Goal: Find specific page/section: Find specific page/section

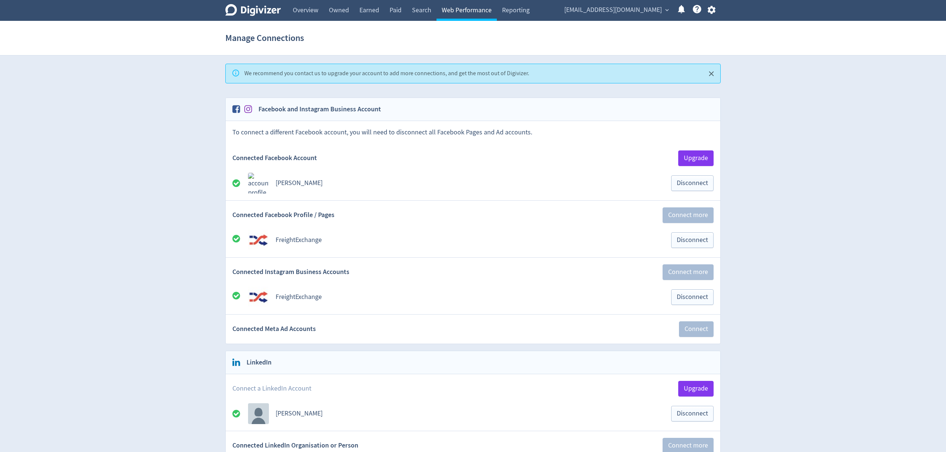
click at [474, 7] on link "Web Performance" at bounding box center [466, 10] width 60 height 21
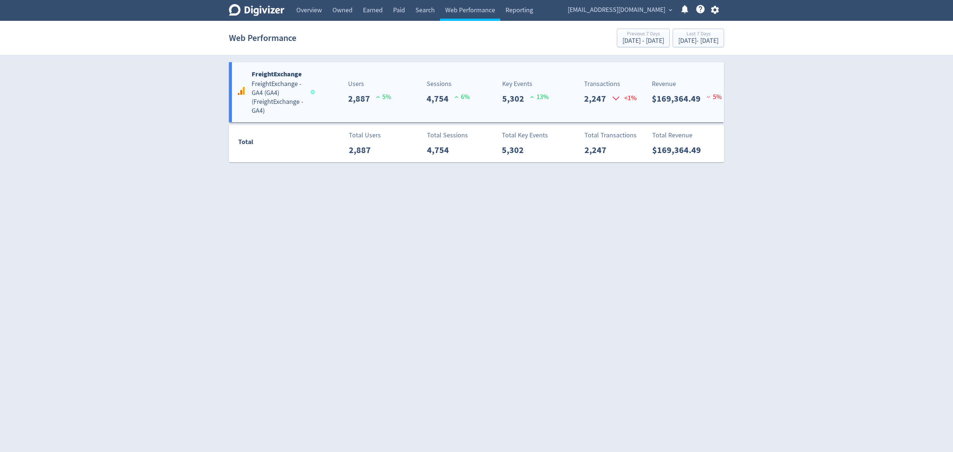
click at [255, 93] on h5 "FreightExchange - GA4 (GA4) ( FreightExchange - GA4 )" at bounding box center [278, 98] width 52 height 36
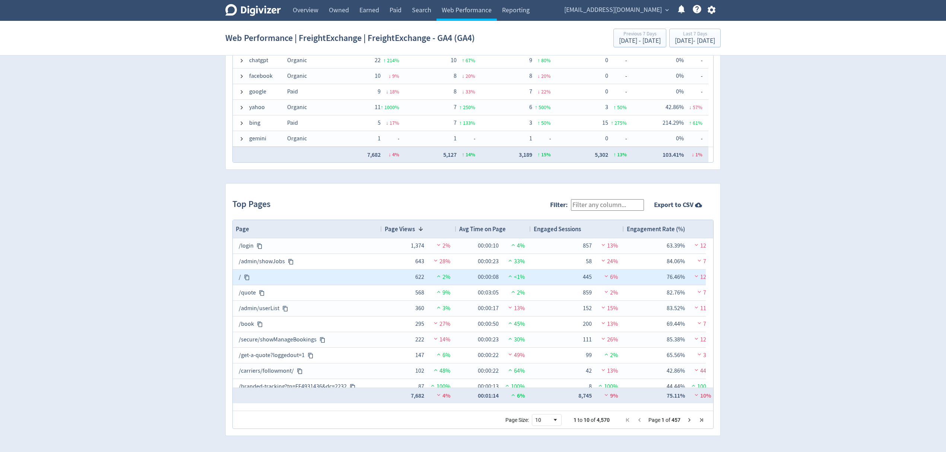
scroll to position [7, 0]
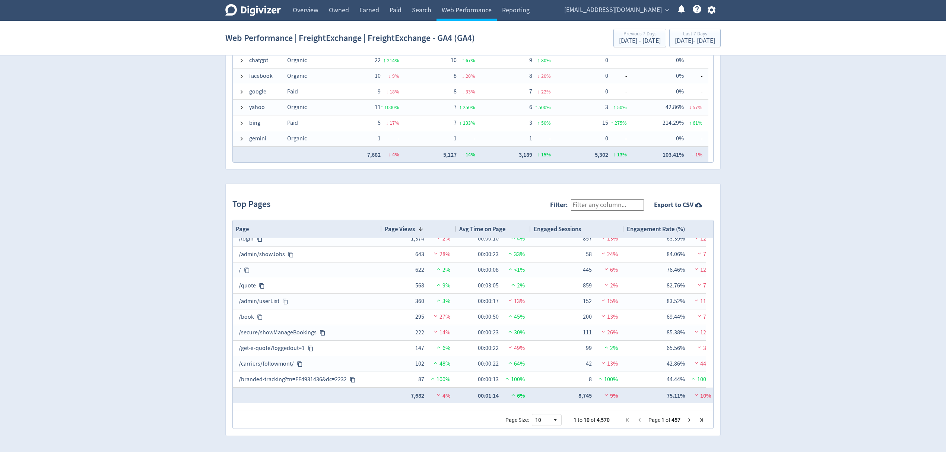
click at [619, 194] on div "Filter: Export to CSV" at bounding box center [631, 204] width 163 height 29
click at [617, 207] on input "Filter:" at bounding box center [607, 205] width 73 height 12
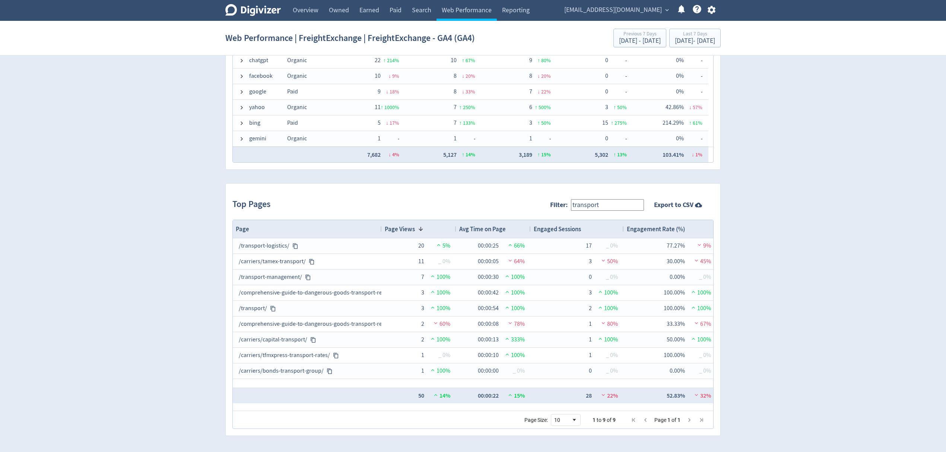
scroll to position [634, 0]
type input "transport"
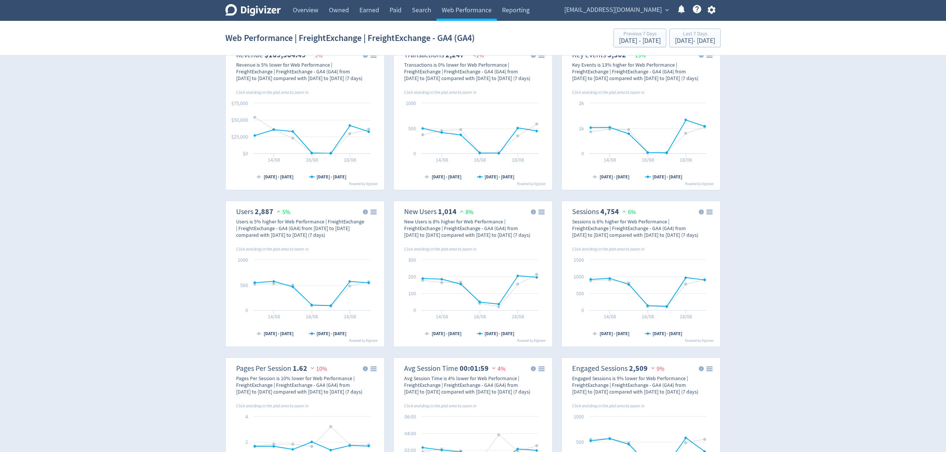
scroll to position [0, 0]
